Goal: Understand process/instructions

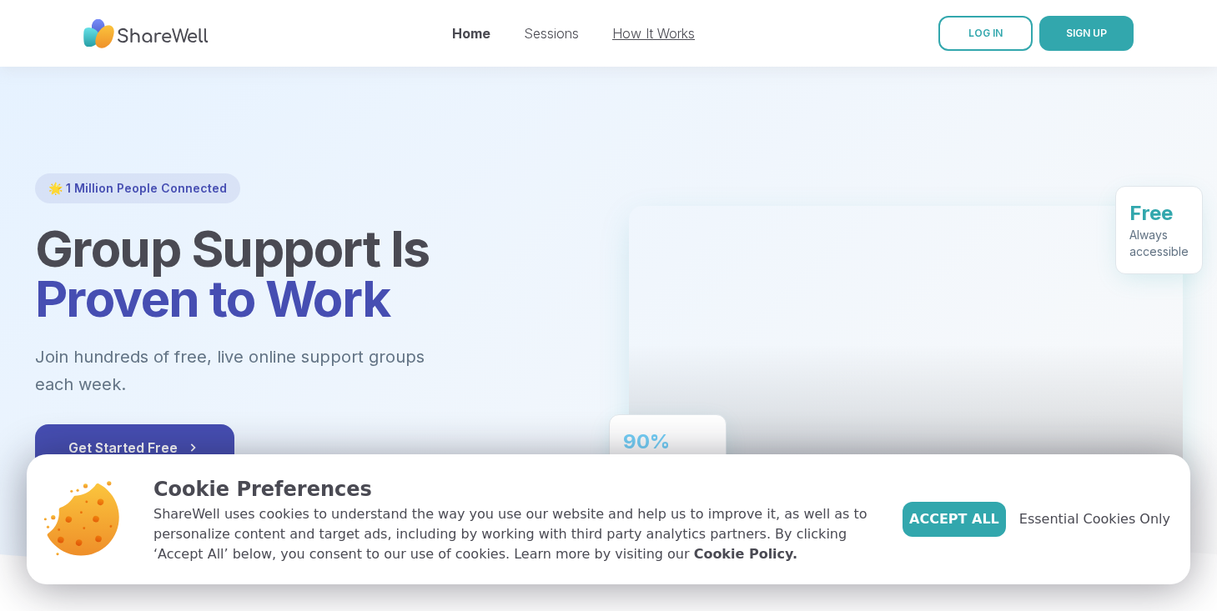
click at [637, 34] on link "How It Works" at bounding box center [653, 33] width 83 height 17
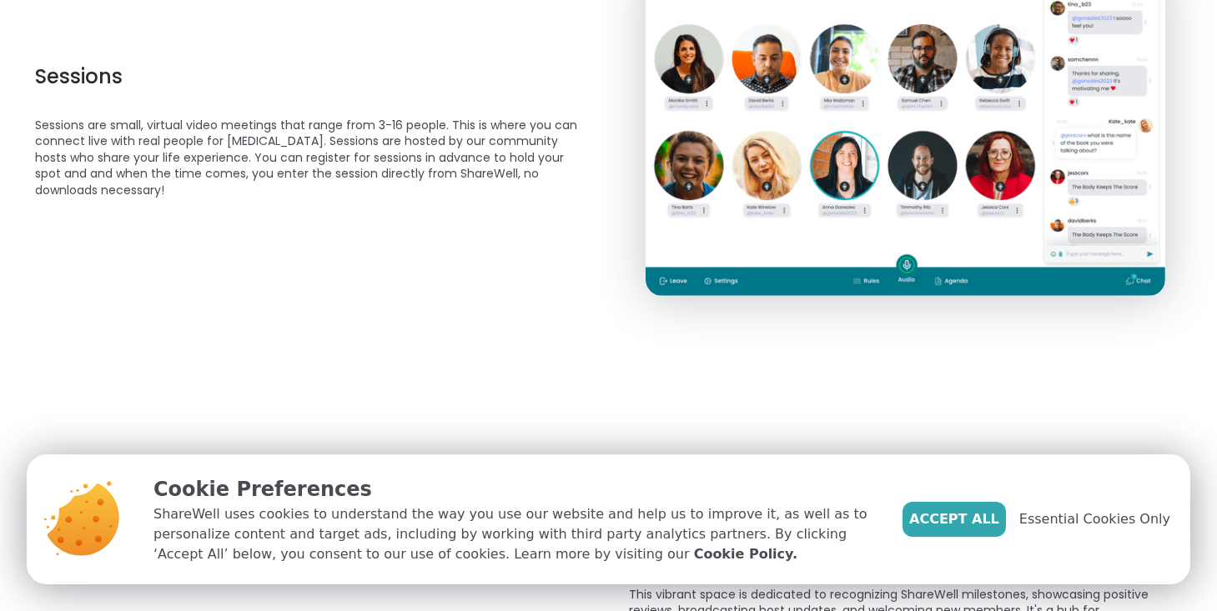
scroll to position [728, 0]
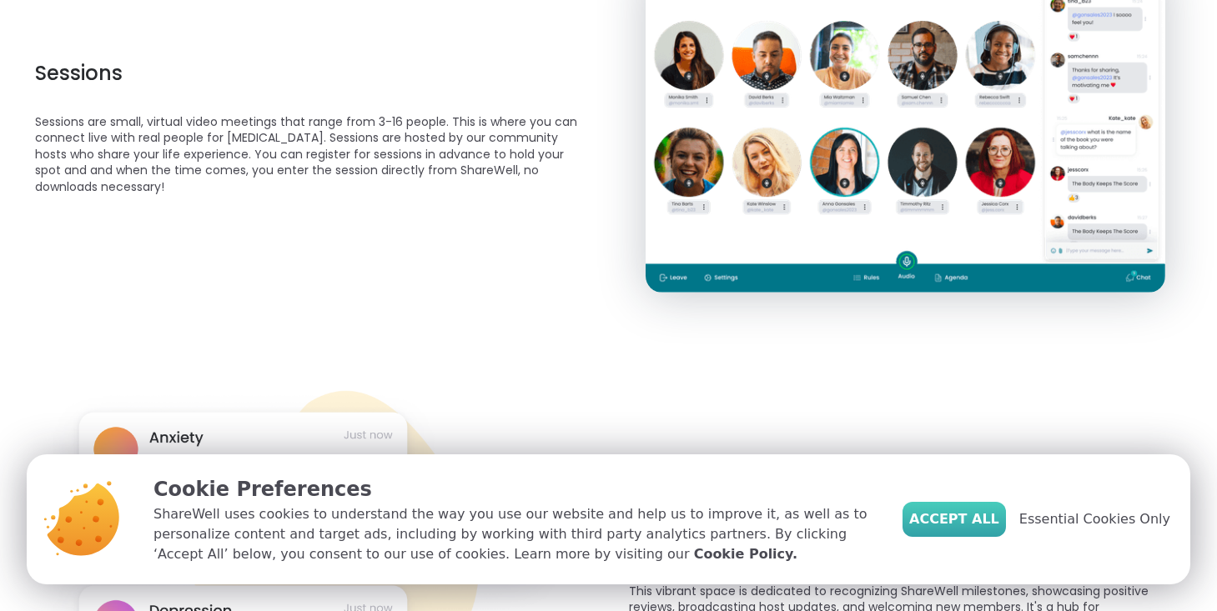
click at [957, 518] on span "Accept All" at bounding box center [954, 520] width 90 height 20
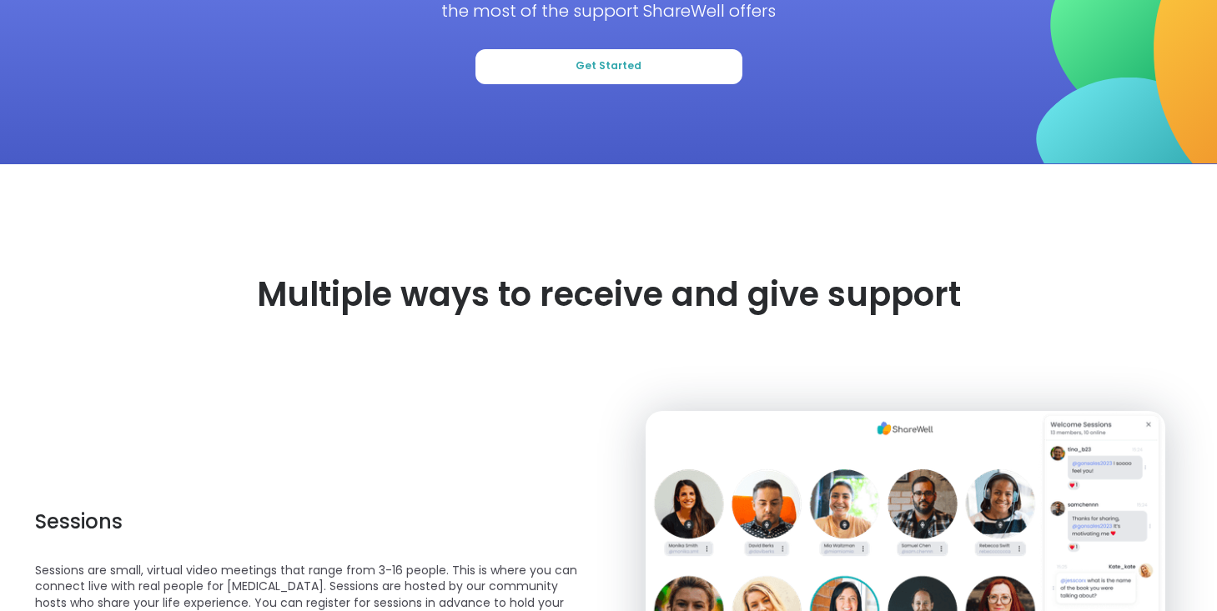
scroll to position [292, 0]
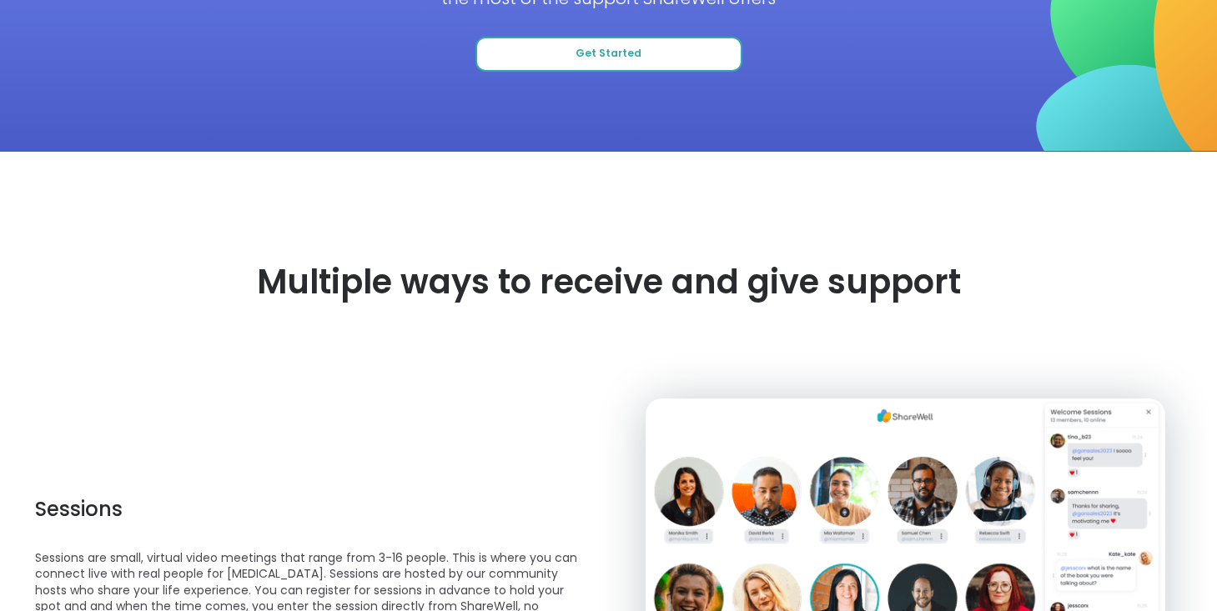
click at [596, 57] on span "Get Started" at bounding box center [609, 54] width 66 height 14
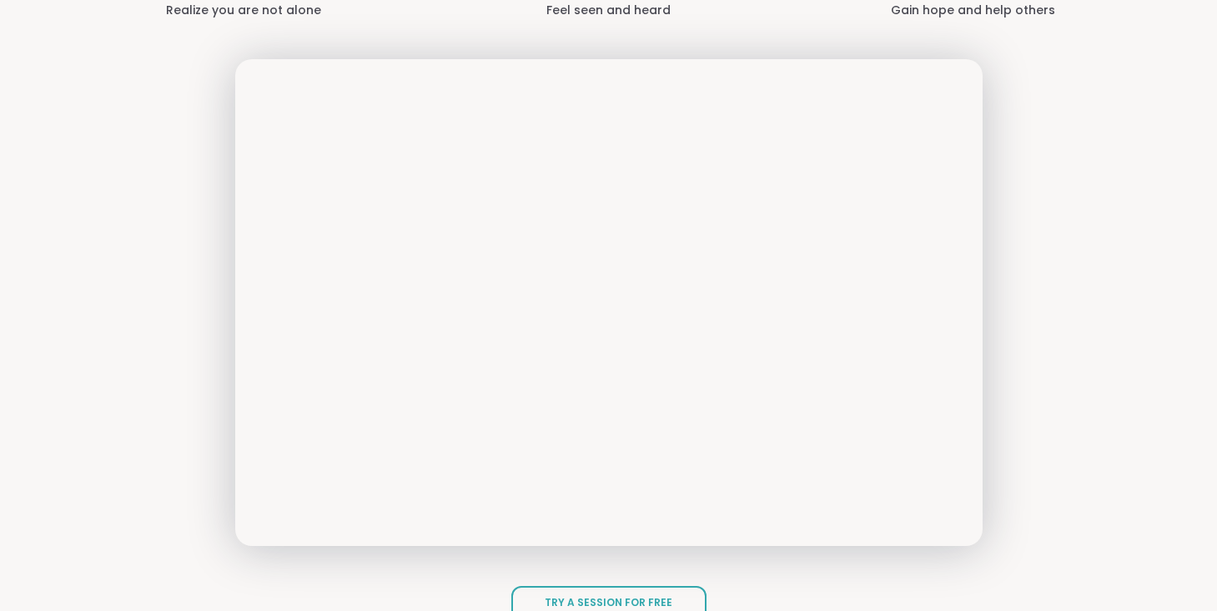
scroll to position [2292, 0]
